Goal: Find specific page/section: Find specific page/section

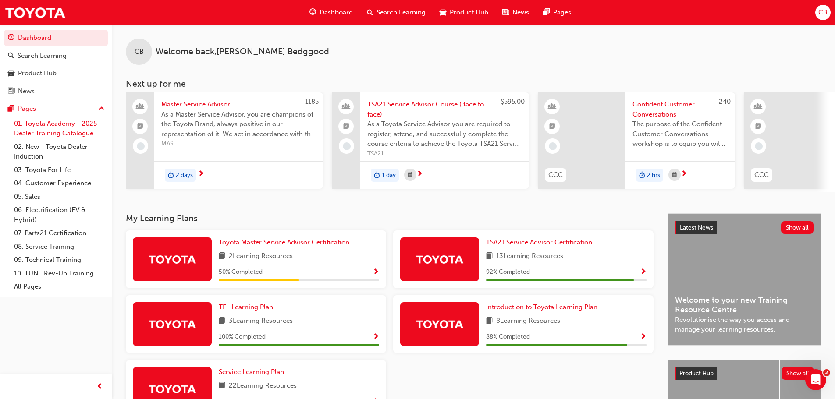
click at [77, 125] on link "01. Toyota Academy - 2025 Dealer Training Catalogue" at bounding box center [60, 128] width 98 height 23
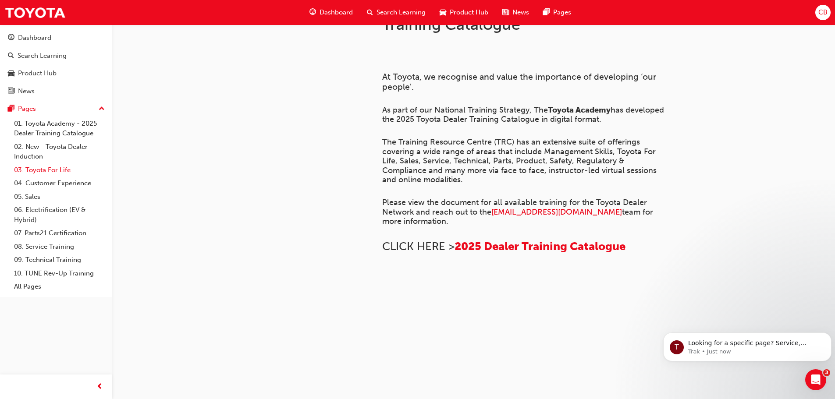
click at [50, 171] on link "03. Toyota For Life" at bounding box center [60, 170] width 98 height 14
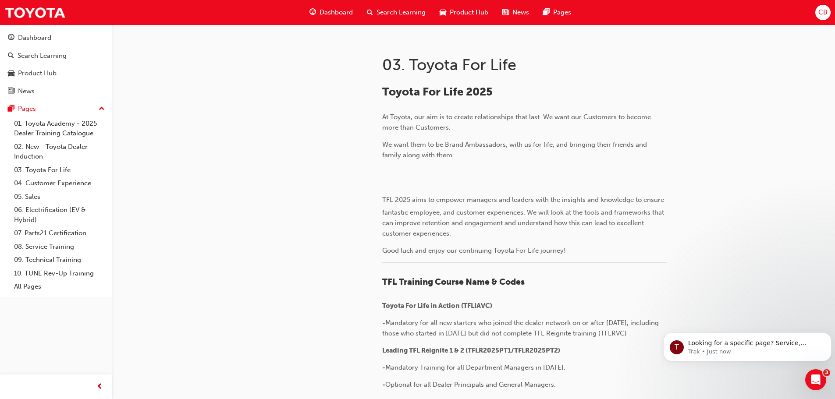
scroll to position [219, 0]
